Goal: Information Seeking & Learning: Find specific fact

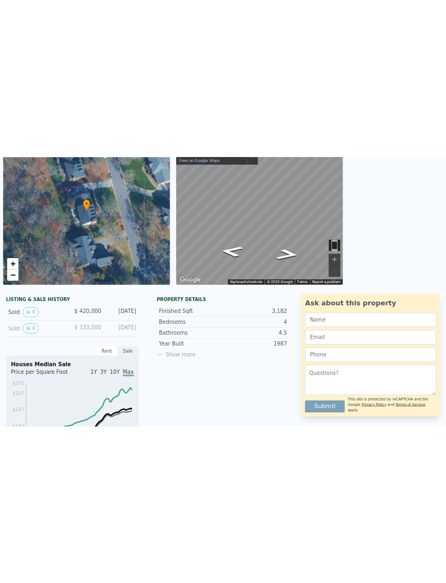
scroll to position [91, 0]
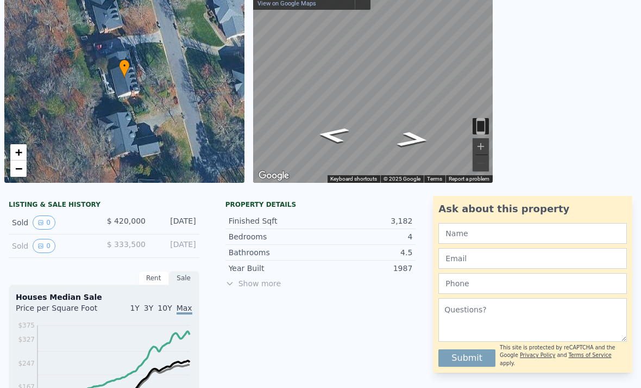
click at [45, 219] on button "0" at bounding box center [44, 222] width 23 height 14
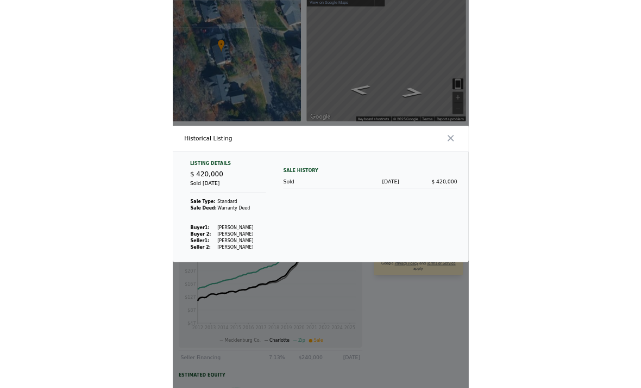
scroll to position [0, 0]
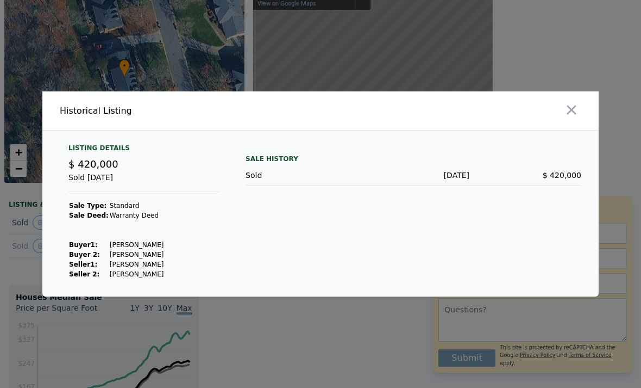
click at [570, 120] on button "button" at bounding box center [572, 110] width 20 height 20
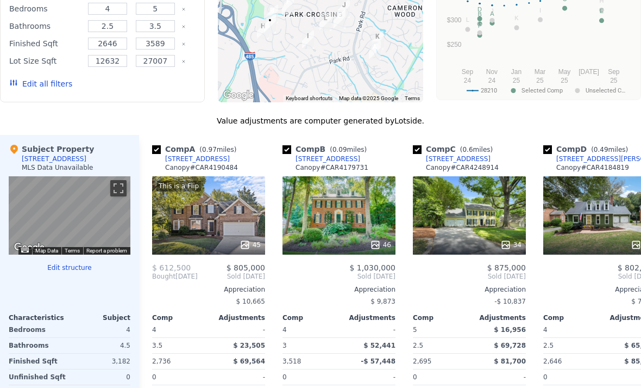
scroll to position [1007, 0]
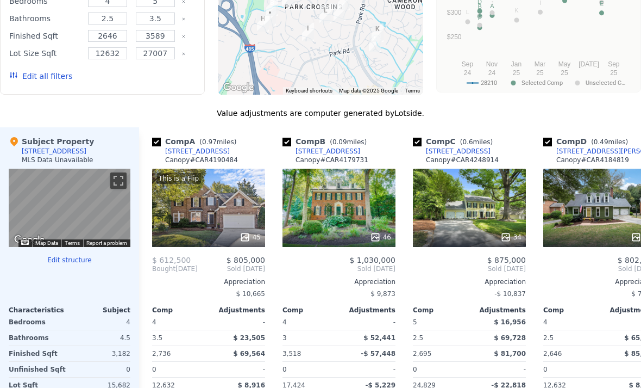
click at [353, 205] on div "46" at bounding box center [339, 208] width 113 height 78
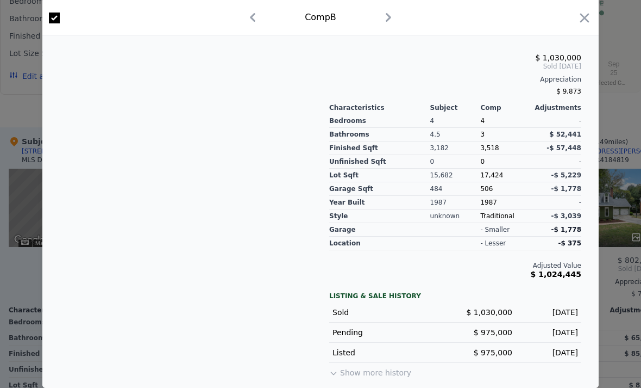
scroll to position [297, 0]
click at [584, 19] on icon "button" at bounding box center [585, 17] width 9 height 9
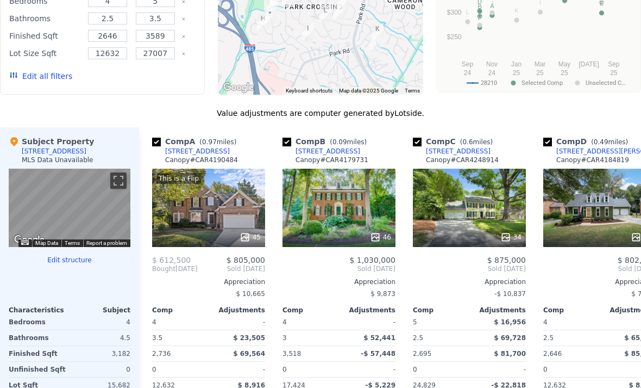
click at [328, 154] on div "[STREET_ADDRESS]" at bounding box center [328, 151] width 65 height 9
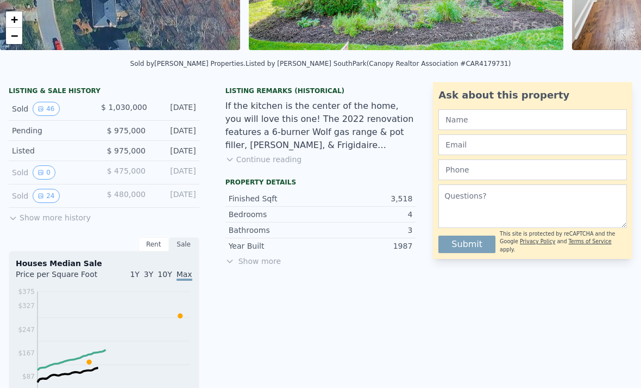
scroll to position [224, 0]
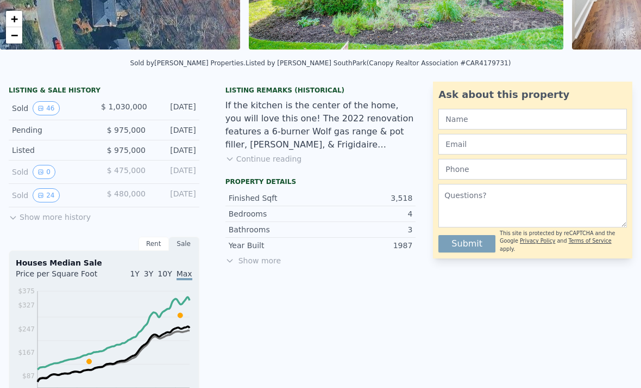
click at [55, 196] on button "24" at bounding box center [46, 195] width 27 height 14
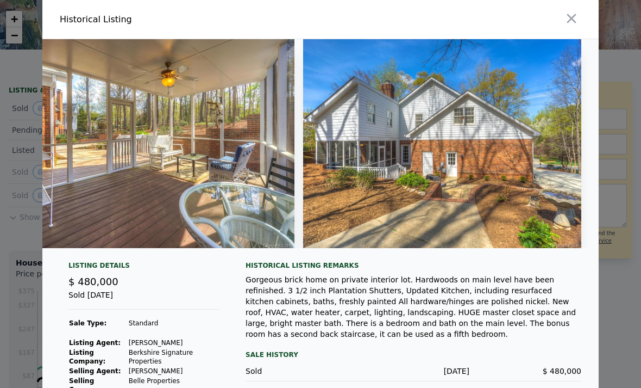
scroll to position [0, 6349]
click at [573, 17] on icon "button" at bounding box center [572, 18] width 9 height 9
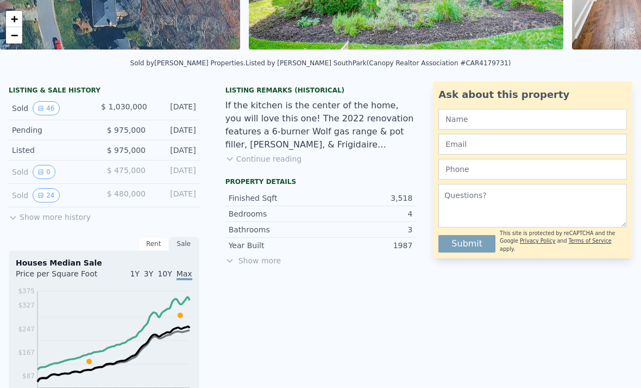
click at [49, 109] on button "46" at bounding box center [46, 108] width 27 height 14
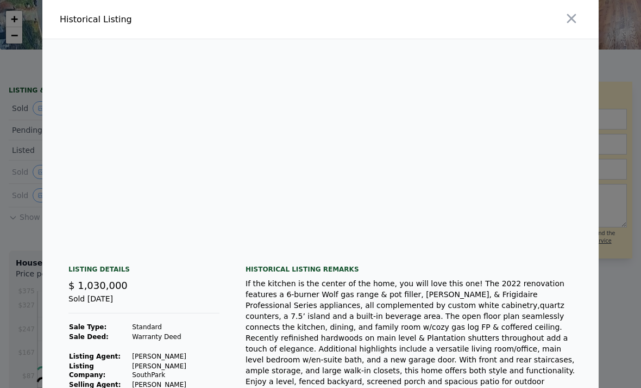
scroll to position [0, 5674]
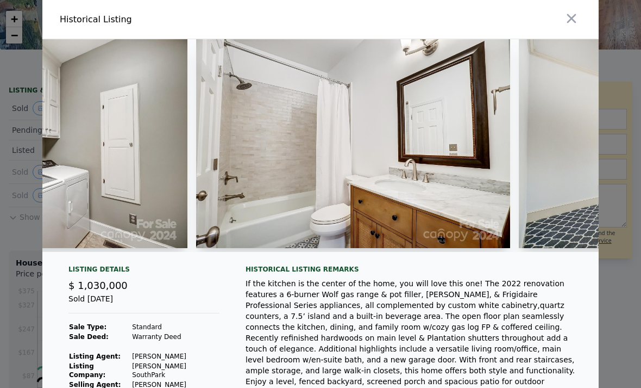
click at [567, 21] on icon "button" at bounding box center [571, 18] width 15 height 15
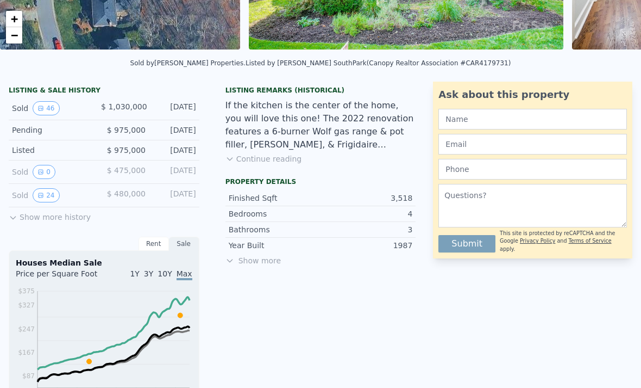
click at [49, 193] on button "24" at bounding box center [46, 195] width 27 height 14
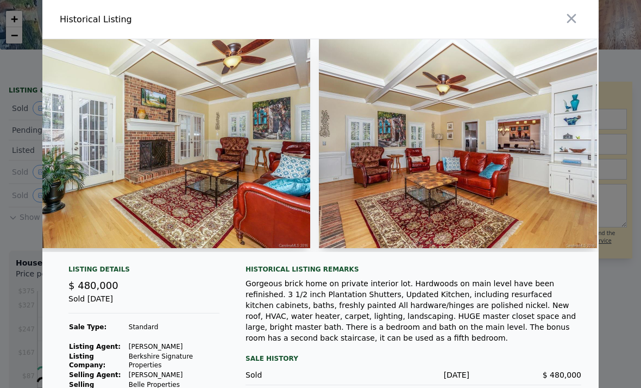
scroll to position [0, 2667]
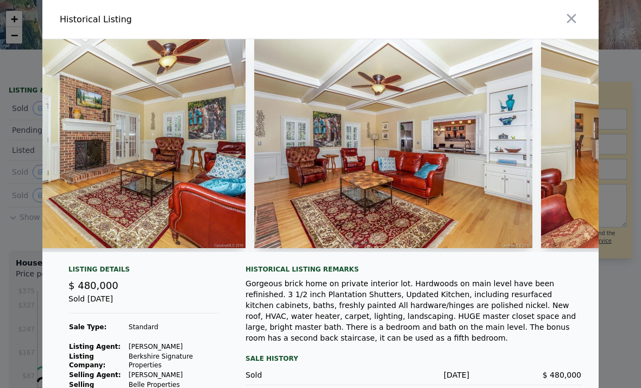
click at [566, 17] on icon "button" at bounding box center [571, 18] width 15 height 15
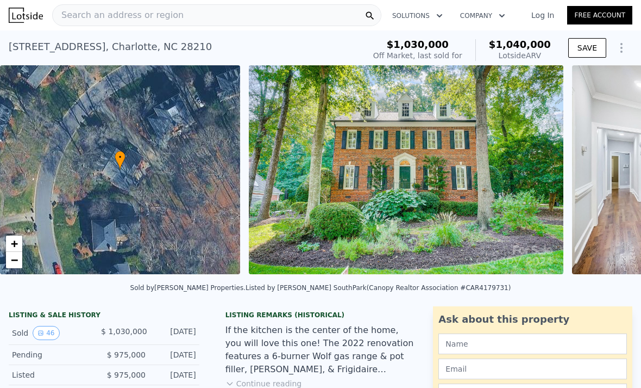
scroll to position [0, 0]
click at [250, 16] on div "Search an address or region" at bounding box center [216, 15] width 329 height 22
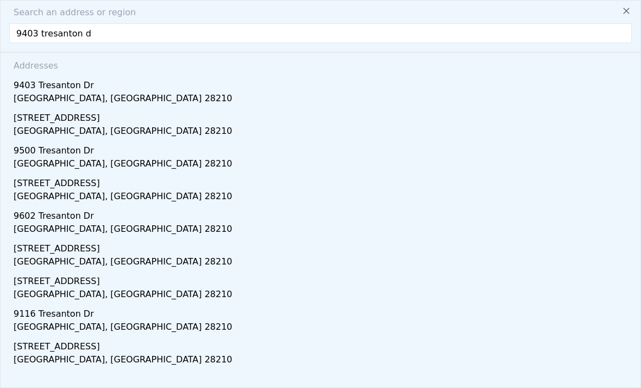
type input "9403 tresanton dr"
click at [39, 94] on div "[GEOGRAPHIC_DATA], [GEOGRAPHIC_DATA] 28210" at bounding box center [323, 99] width 619 height 15
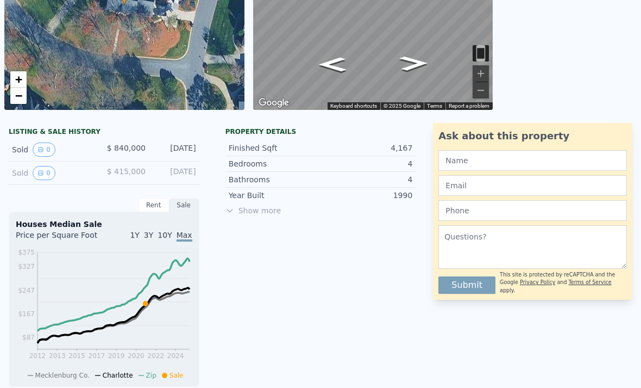
scroll to position [164, 0]
click at [44, 149] on button "0" at bounding box center [44, 150] width 23 height 14
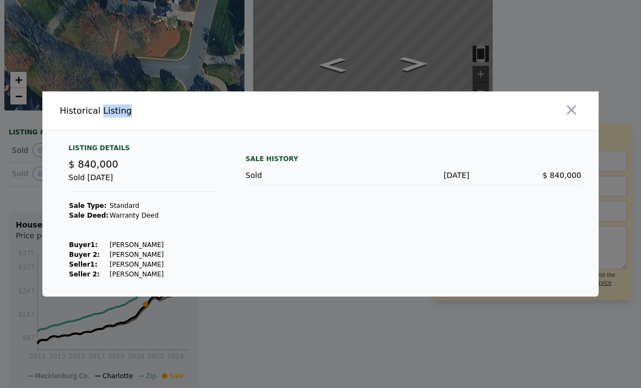
click at [529, 220] on div "Sale History Sold [DATE] $ 840,000" at bounding box center [414, 211] width 336 height 135
click at [574, 117] on icon "button" at bounding box center [571, 109] width 15 height 15
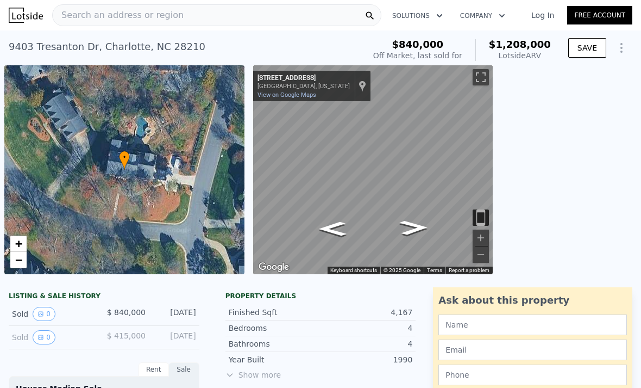
scroll to position [0, 0]
click at [291, 18] on div "Search an address or region" at bounding box center [216, 15] width 329 height 22
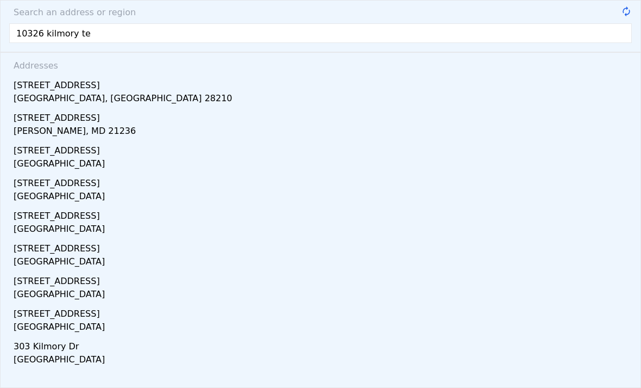
type input "10326 kilmory ter"
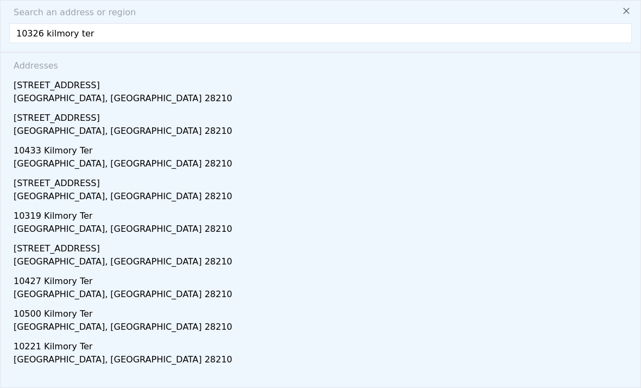
click at [64, 91] on div "[STREET_ADDRESS]" at bounding box center [323, 82] width 619 height 17
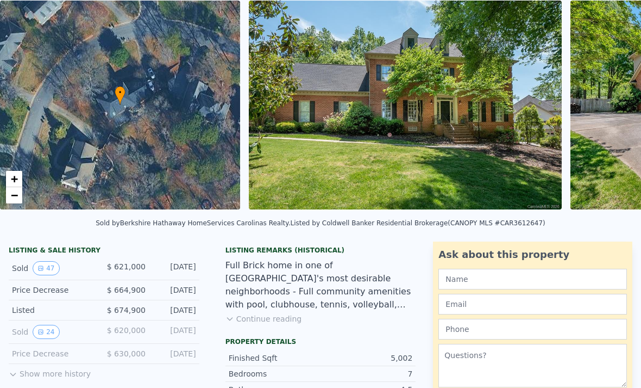
scroll to position [110, 0]
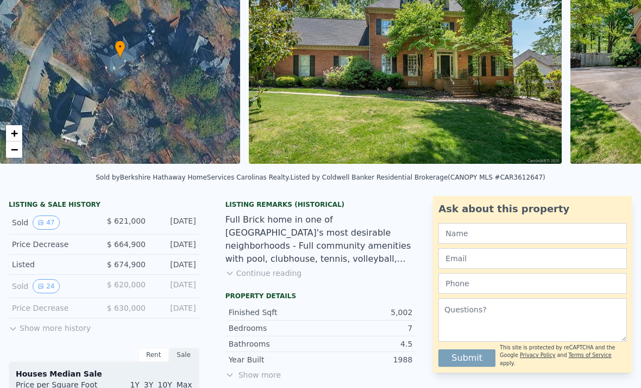
click at [52, 282] on button "24" at bounding box center [46, 286] width 27 height 14
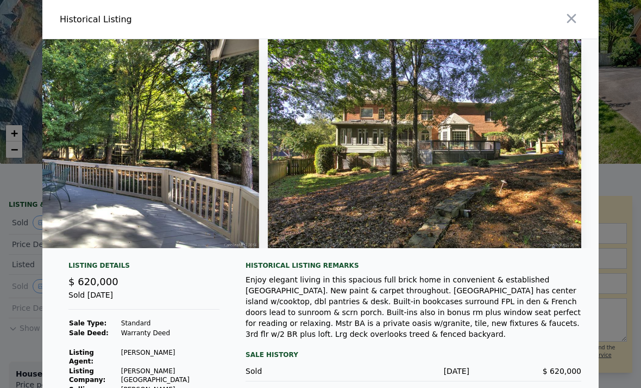
scroll to position [0, 0]
click at [573, 21] on icon "button" at bounding box center [572, 18] width 9 height 9
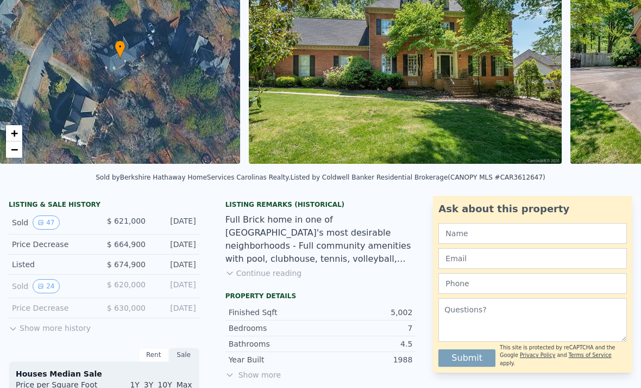
click at [49, 220] on button "47" at bounding box center [46, 222] width 27 height 14
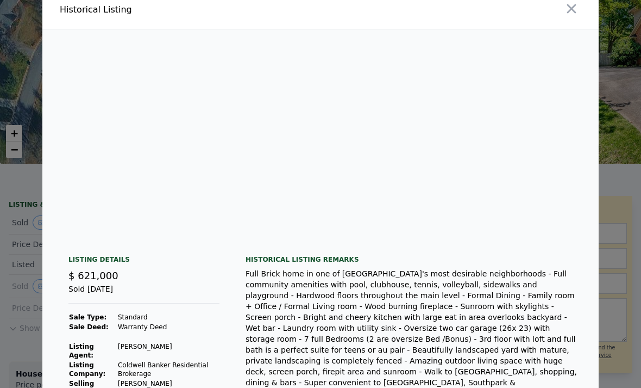
scroll to position [0, 8595]
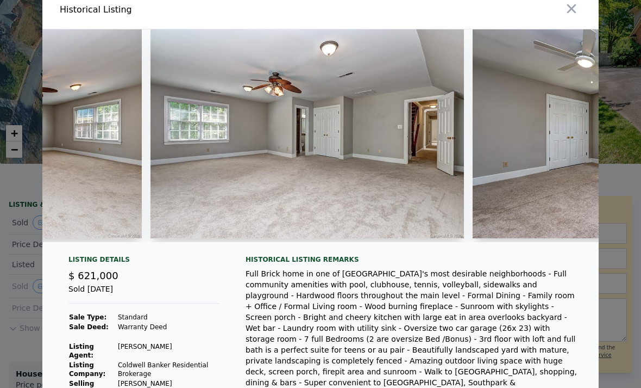
click at [434, 194] on img at bounding box center [308, 133] width 314 height 209
click at [415, 165] on img at bounding box center [308, 133] width 314 height 209
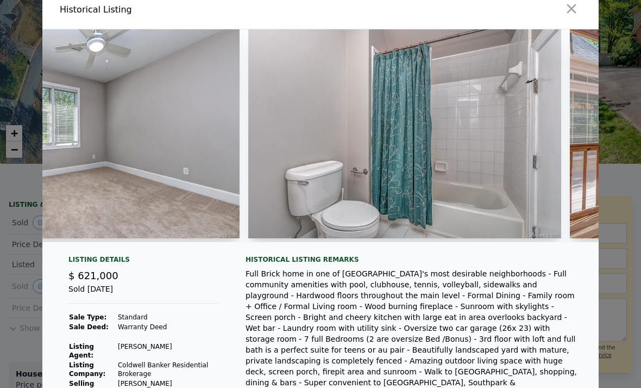
scroll to position [0, 0]
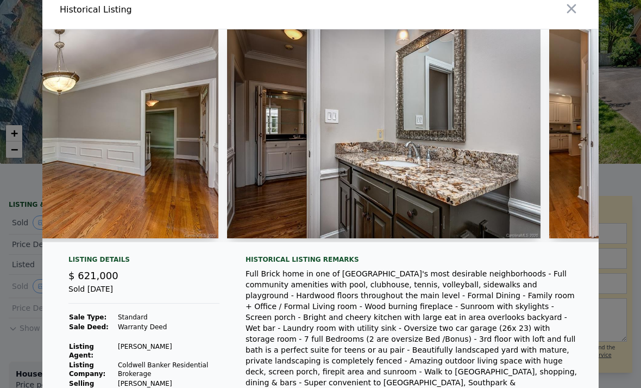
click at [573, 16] on icon "button" at bounding box center [571, 8] width 15 height 15
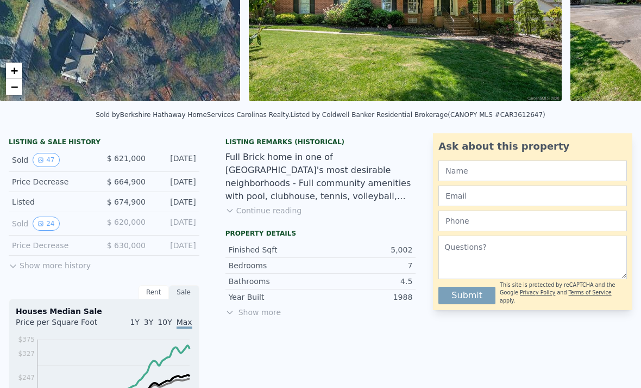
scroll to position [173, 0]
click at [65, 264] on button "Show more history" at bounding box center [50, 262] width 82 height 15
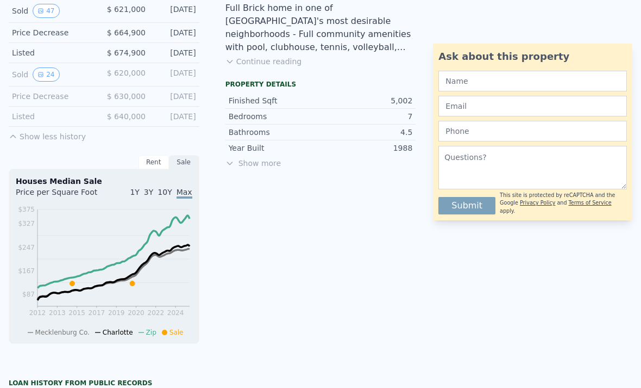
scroll to position [276, 0]
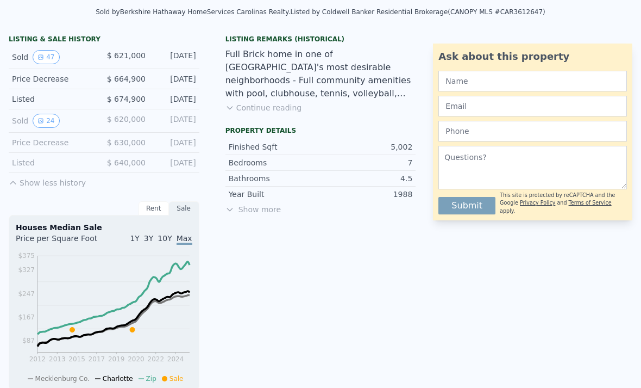
click at [47, 117] on button "24" at bounding box center [46, 121] width 27 height 14
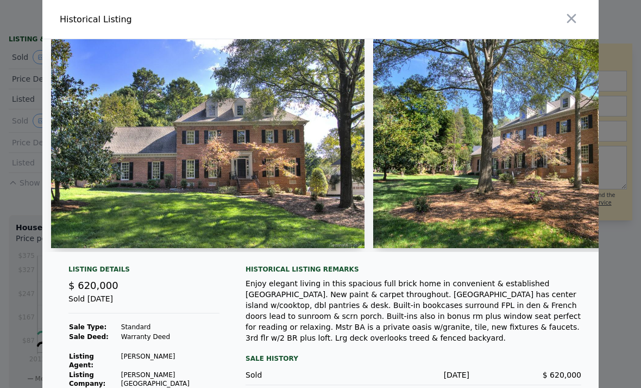
scroll to position [0, 0]
click at [571, 18] on icon "button" at bounding box center [572, 18] width 9 height 9
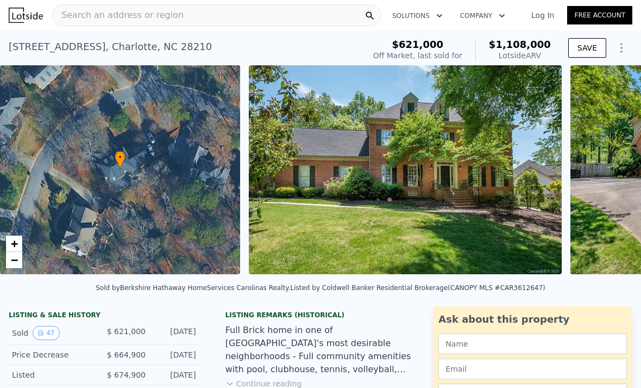
click at [258, 18] on div "Search an address or region" at bounding box center [216, 15] width 329 height 22
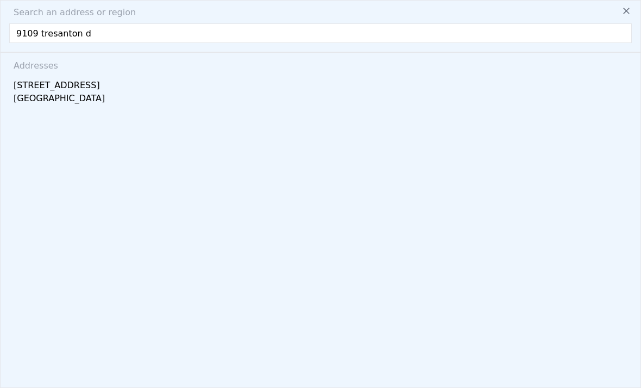
type input "9109 tresanton dr"
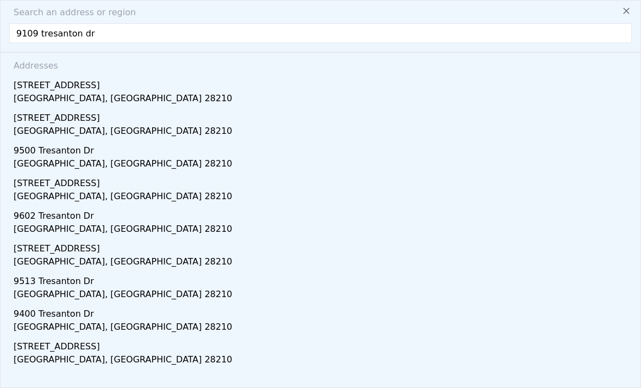
click at [73, 95] on div "[GEOGRAPHIC_DATA], [GEOGRAPHIC_DATA] 28210" at bounding box center [323, 99] width 619 height 15
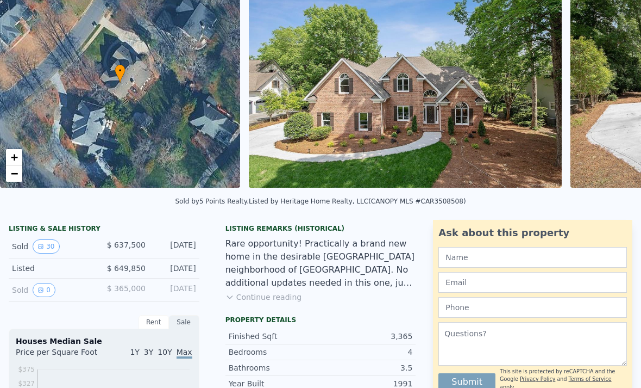
scroll to position [92, 0]
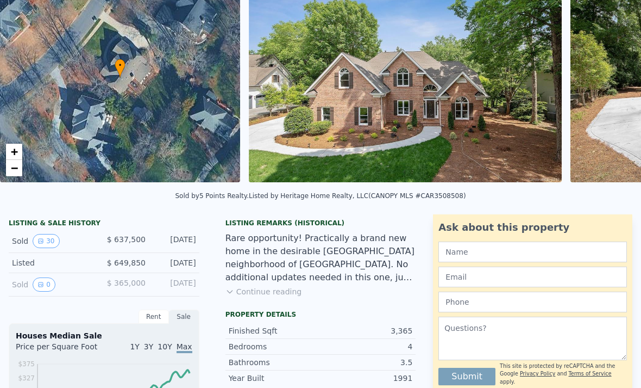
click at [248, 290] on button "Continue reading" at bounding box center [264, 291] width 77 height 11
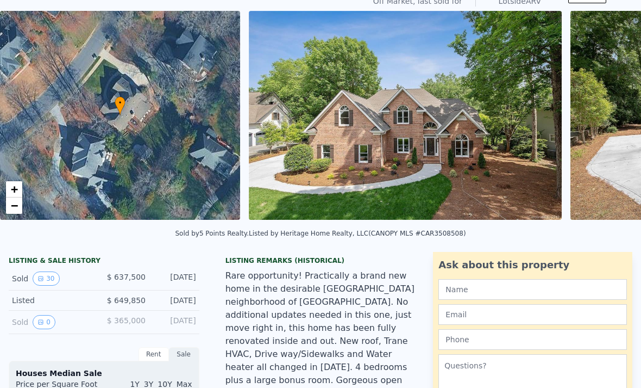
scroll to position [124, 0]
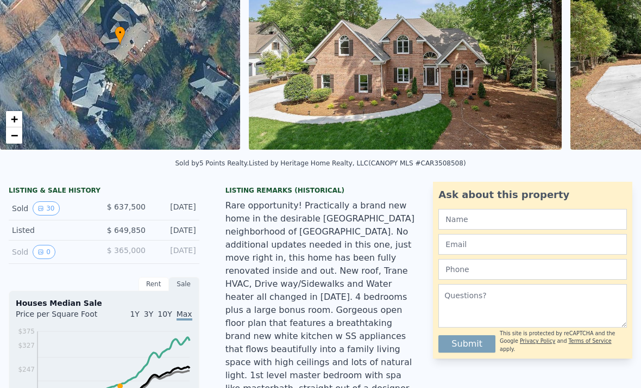
click at [51, 251] on button "0" at bounding box center [44, 252] width 23 height 14
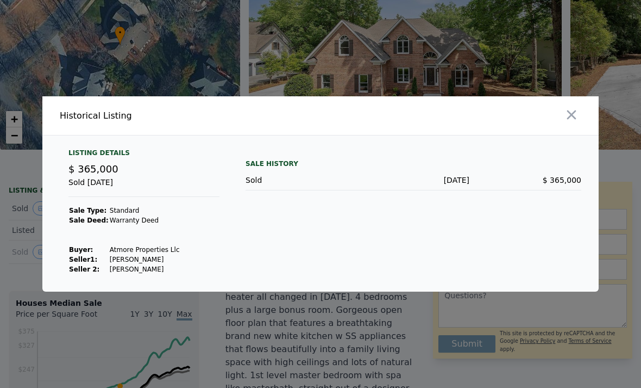
click at [573, 122] on icon "button" at bounding box center [571, 114] width 15 height 15
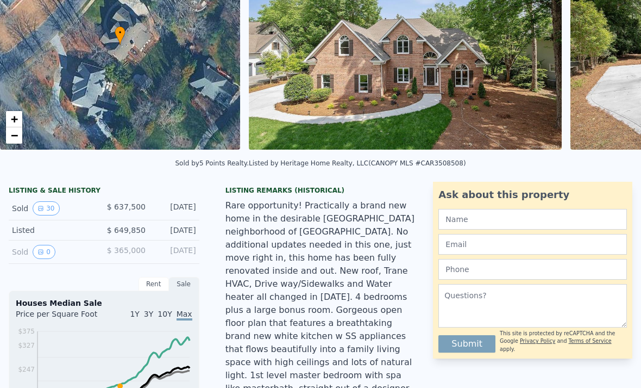
click at [52, 208] on button "30" at bounding box center [46, 208] width 27 height 14
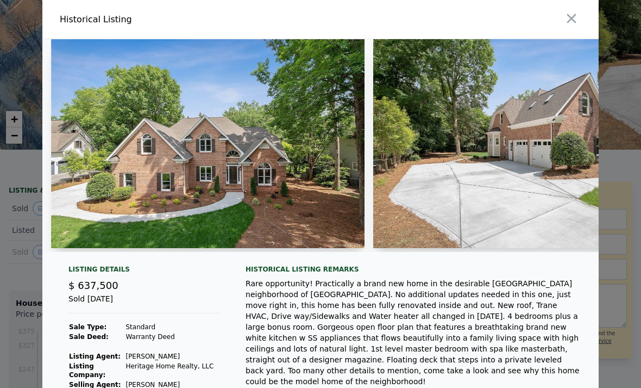
click at [576, 27] on button "button" at bounding box center [572, 19] width 20 height 20
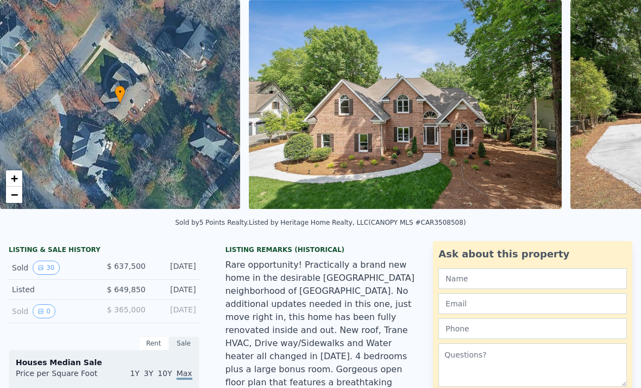
scroll to position [0, 0]
